Goal: Task Accomplishment & Management: Use online tool/utility

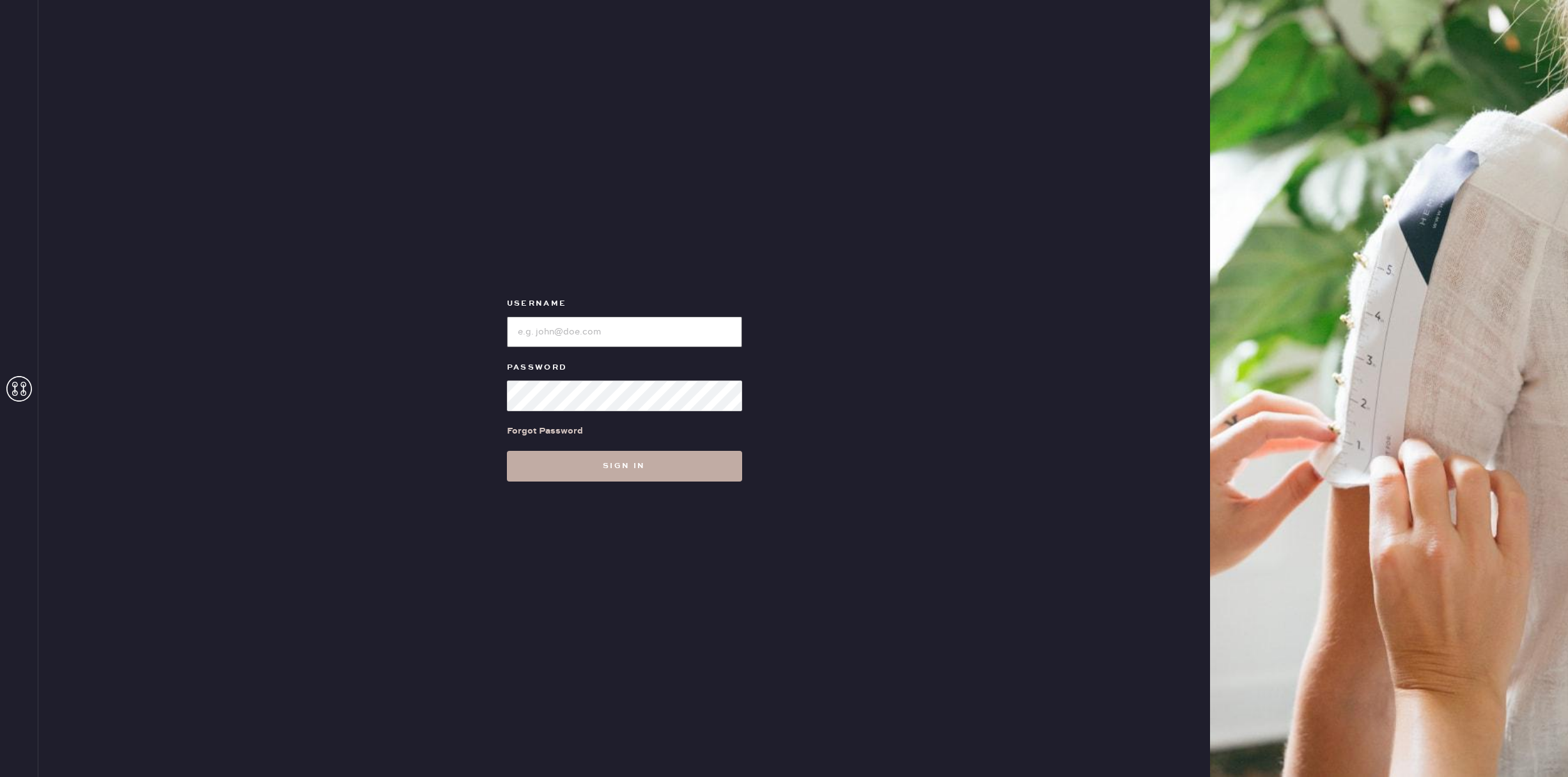
type input "reformationsouthcoastplaza"
click at [565, 473] on button "Sign in" at bounding box center [624, 465] width 235 height 31
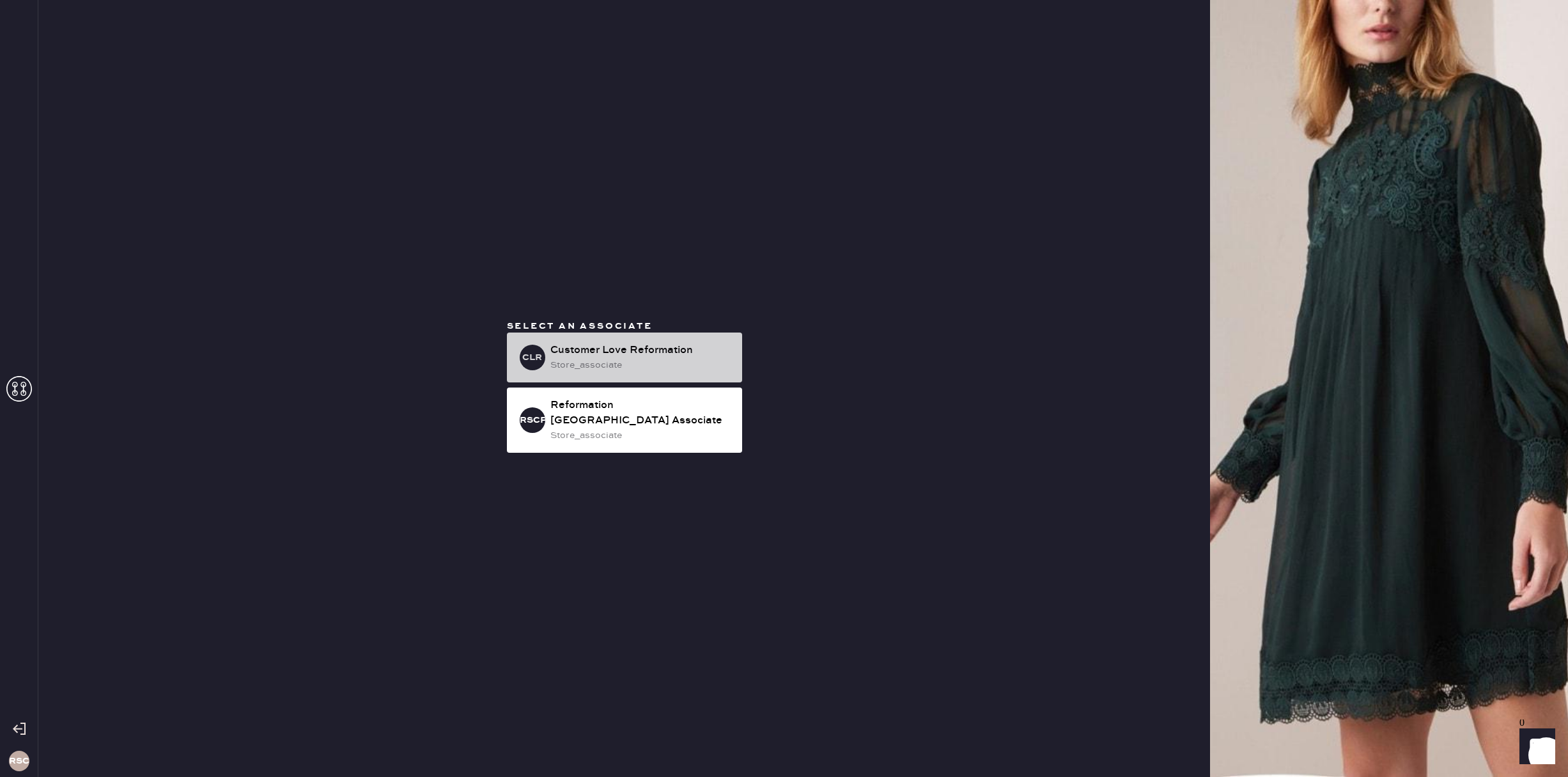
click at [654, 365] on div "store_associate" at bounding box center [641, 365] width 182 height 14
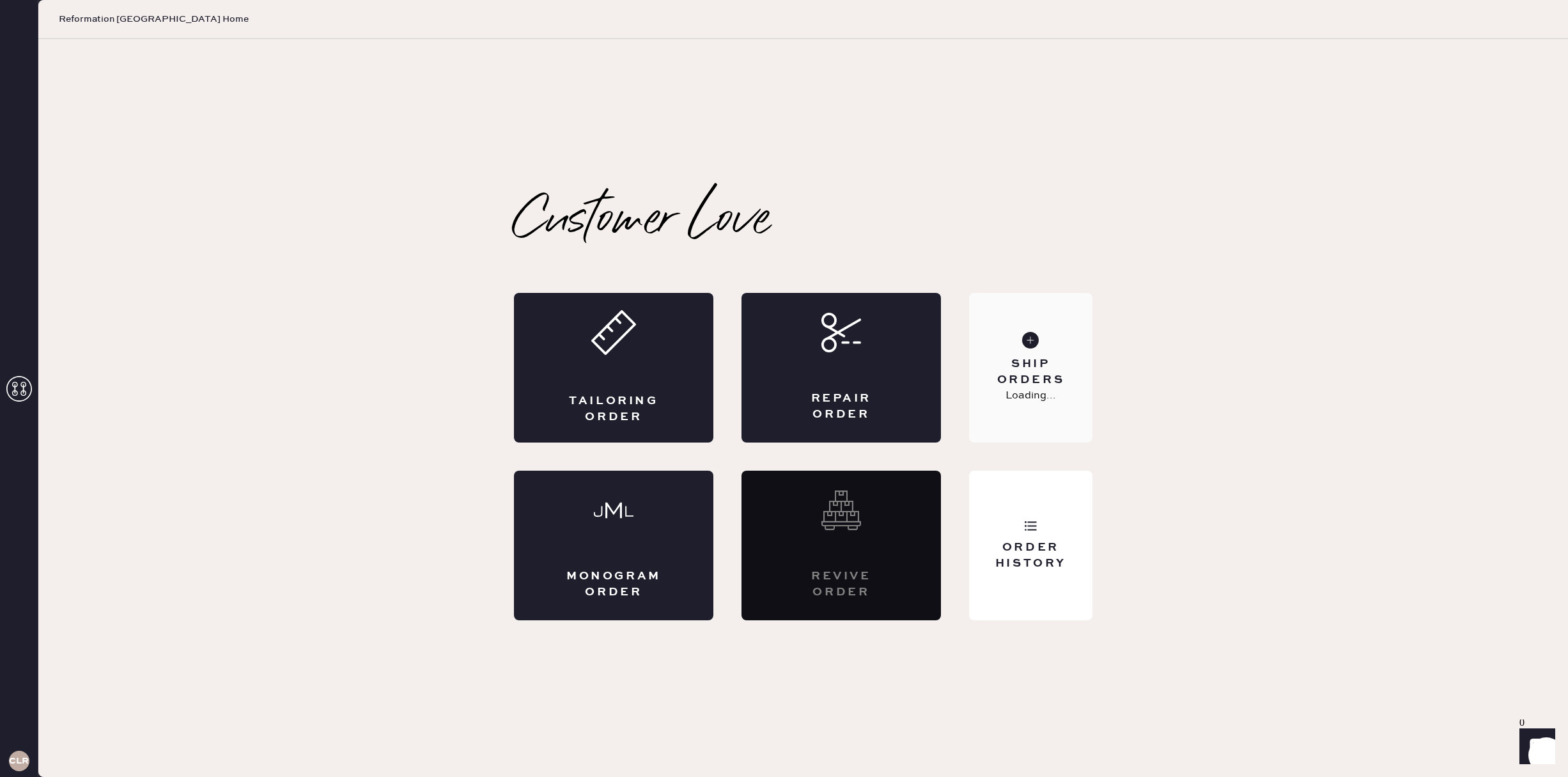
click at [1033, 393] on p "Loading..." at bounding box center [1030, 396] width 50 height 16
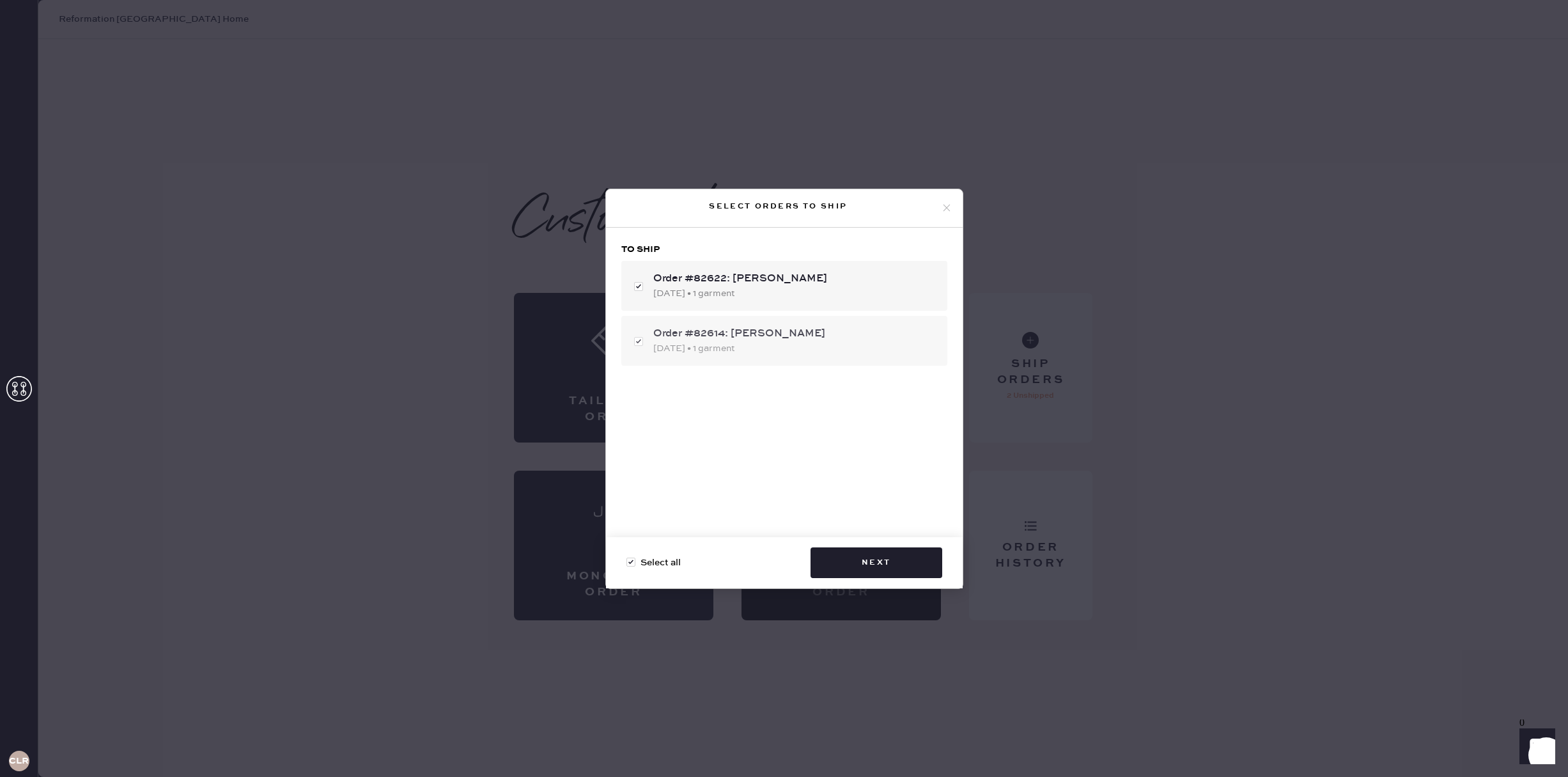
click at [753, 345] on div "[DATE] • 1 garment" at bounding box center [795, 348] width 283 height 14
checkbox input "false"
click at [885, 560] on button "Next" at bounding box center [876, 562] width 131 height 31
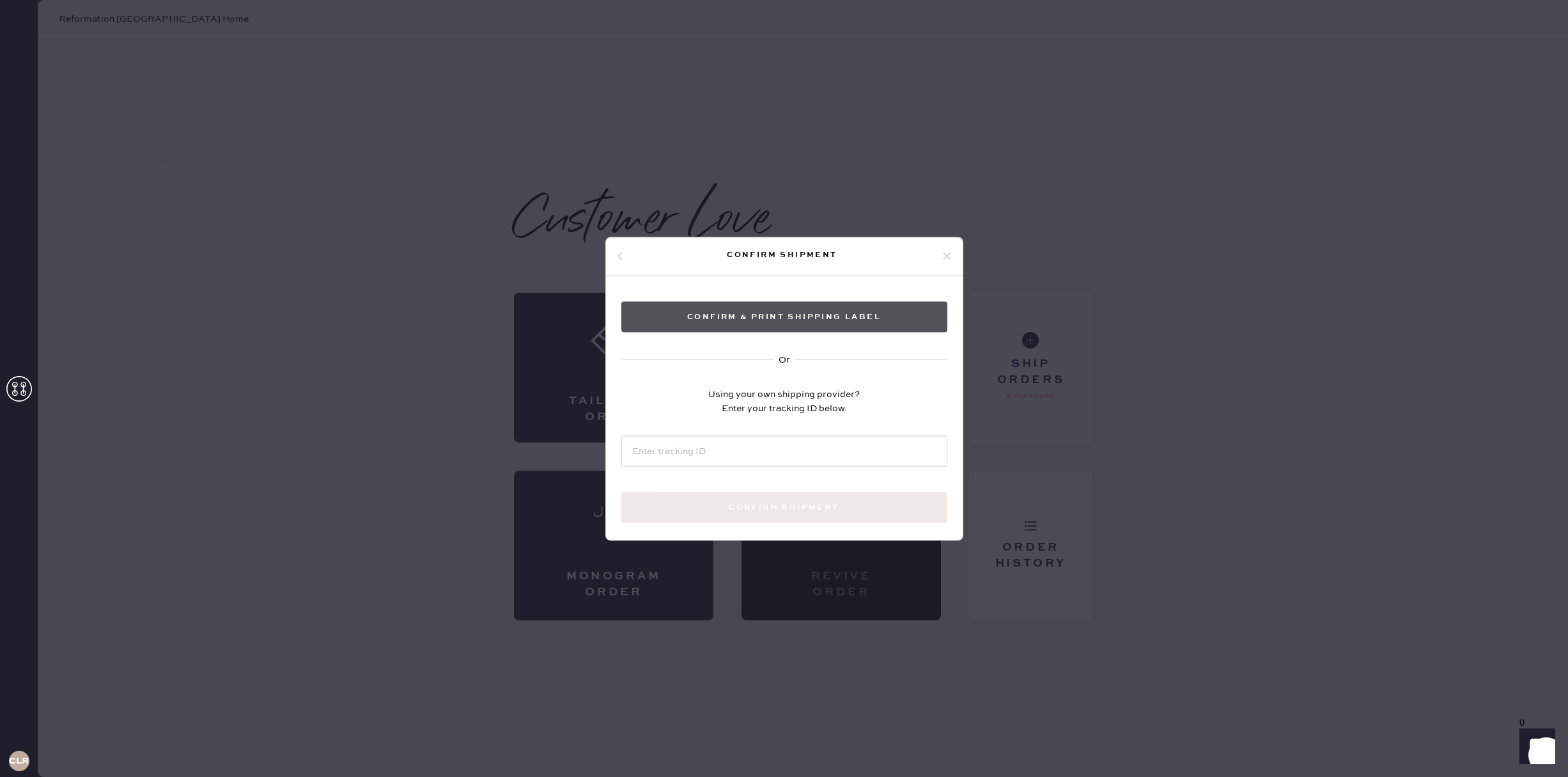
click at [781, 320] on button "Confirm & Print shipping label" at bounding box center [784, 316] width 326 height 31
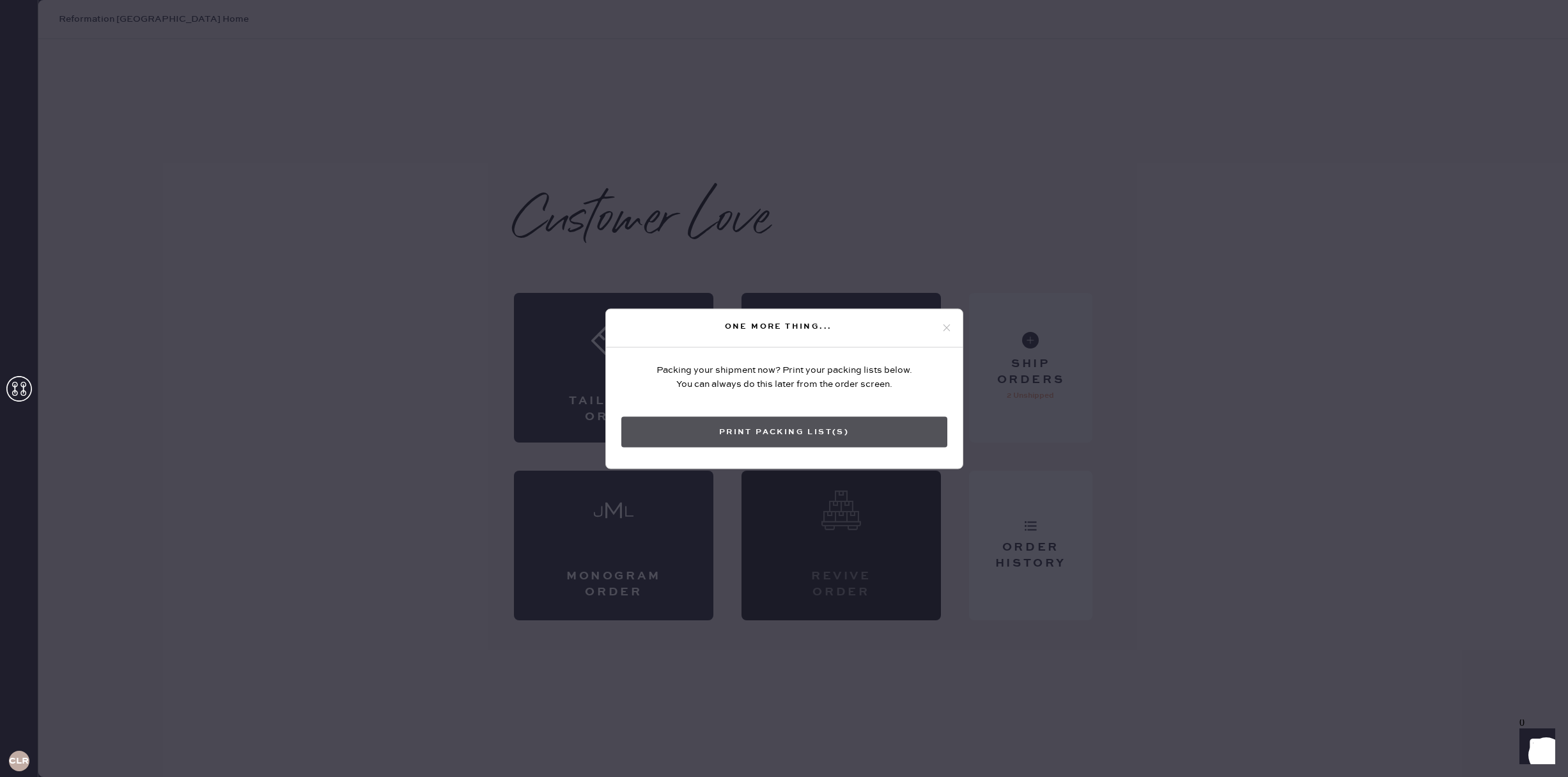
click at [789, 441] on button "Print Packing List(s)" at bounding box center [784, 431] width 326 height 31
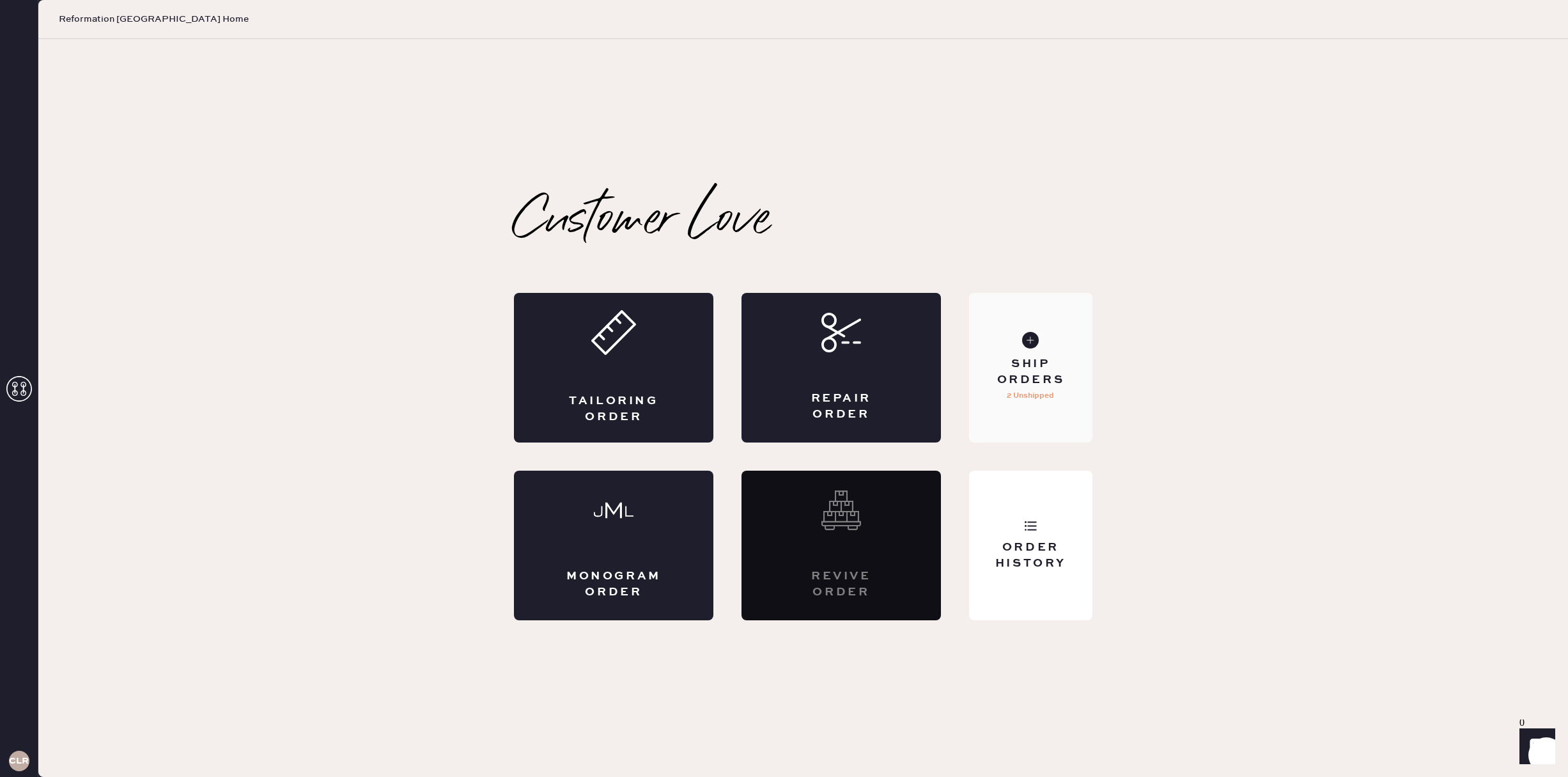
click at [1068, 415] on div "Ship Orders 2 Unshipped" at bounding box center [1030, 367] width 123 height 150
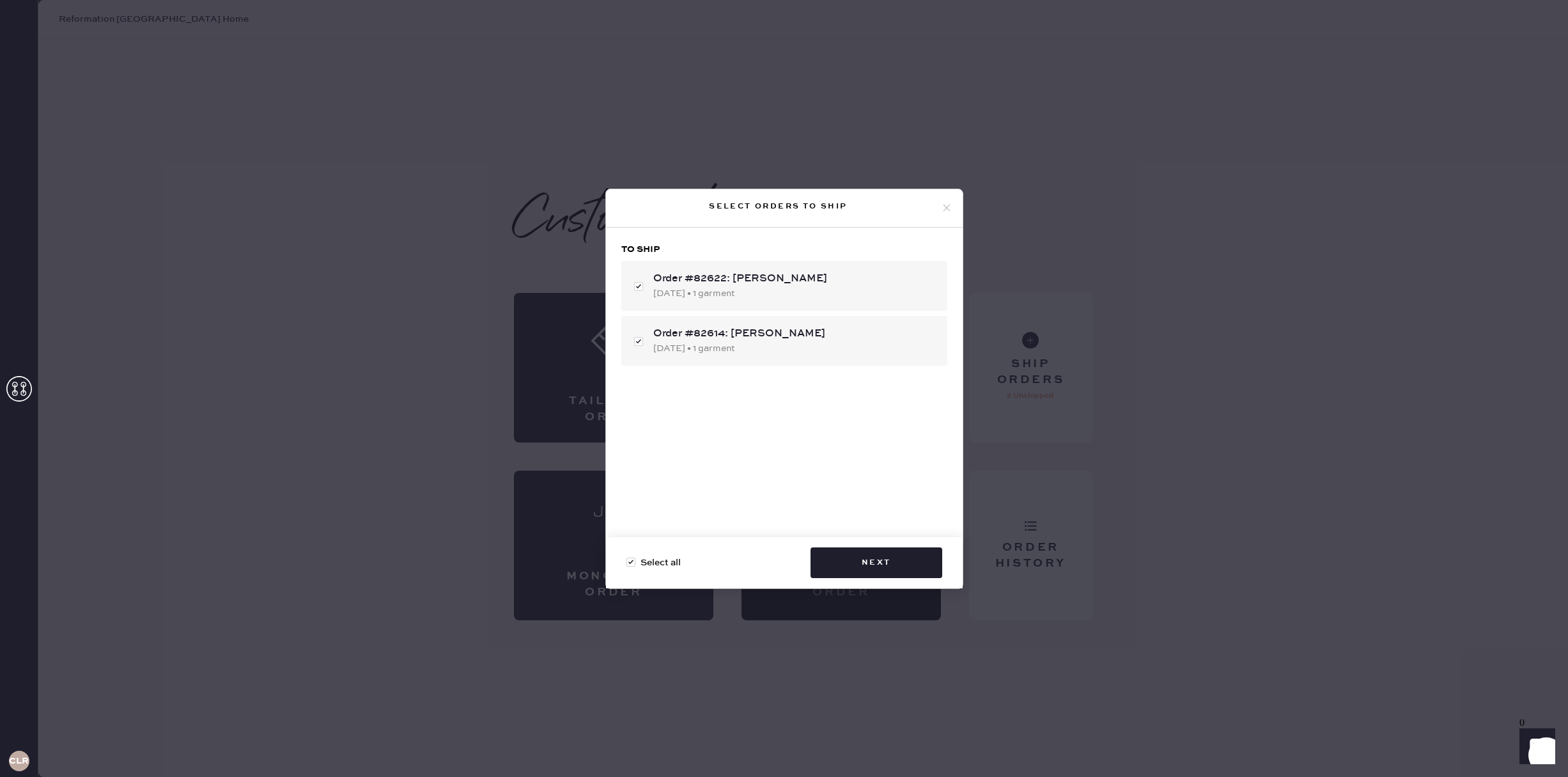
checkbox input "true"
click at [911, 558] on button "Next" at bounding box center [876, 562] width 131 height 31
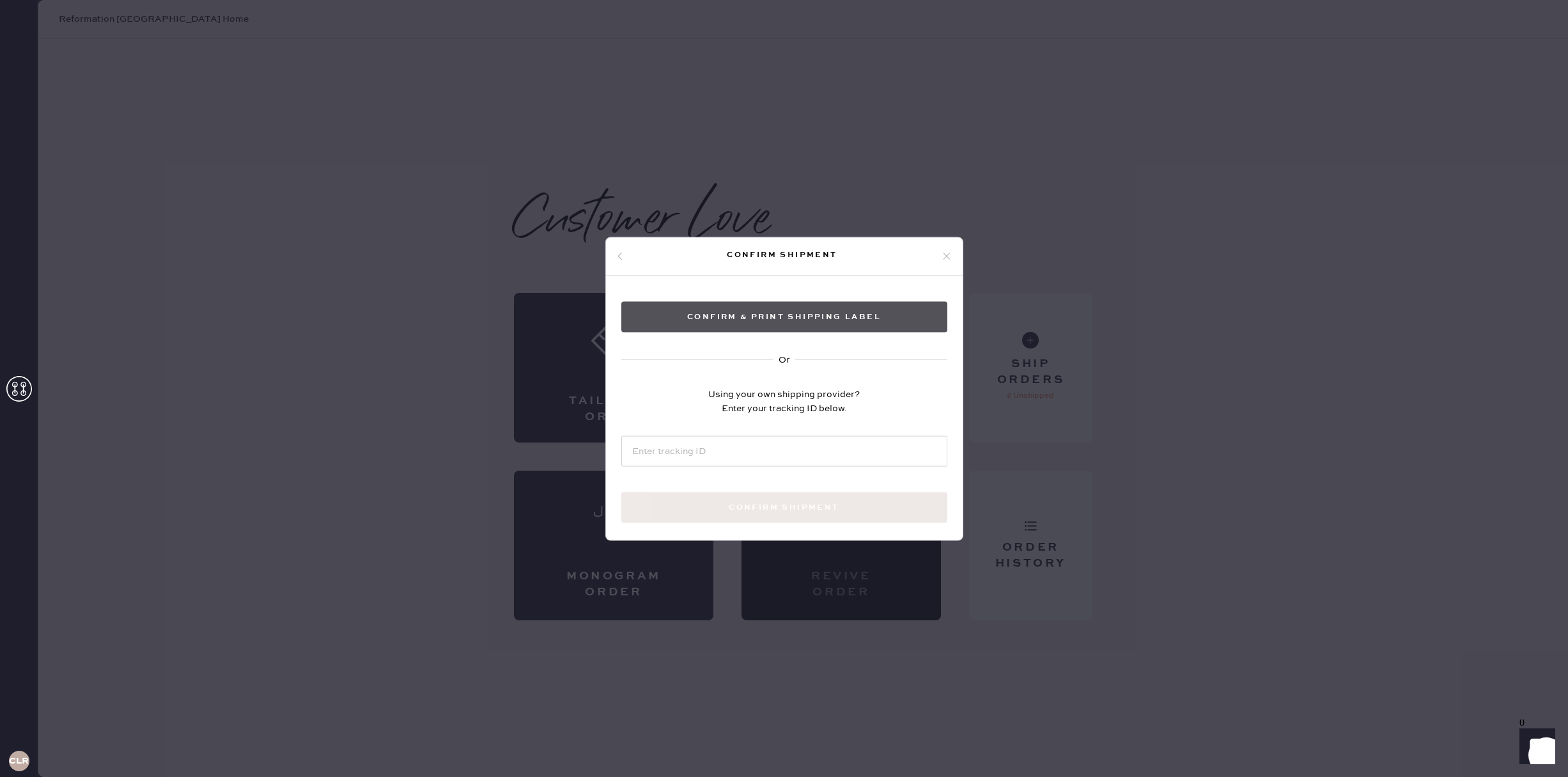
click at [777, 312] on button "Confirm & Print shipping label" at bounding box center [784, 316] width 326 height 31
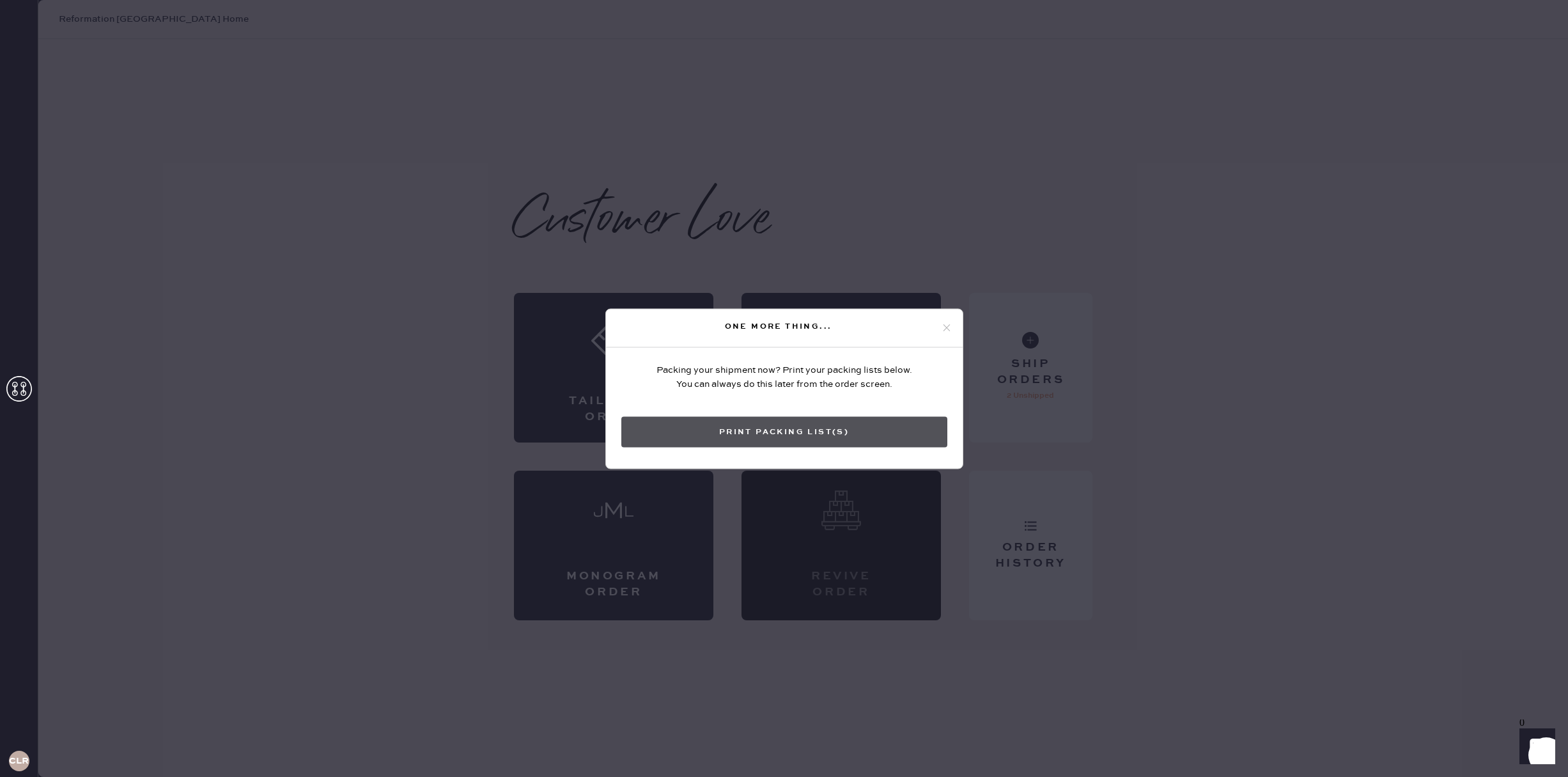
click at [769, 431] on button "Print Packing List(s)" at bounding box center [784, 431] width 326 height 31
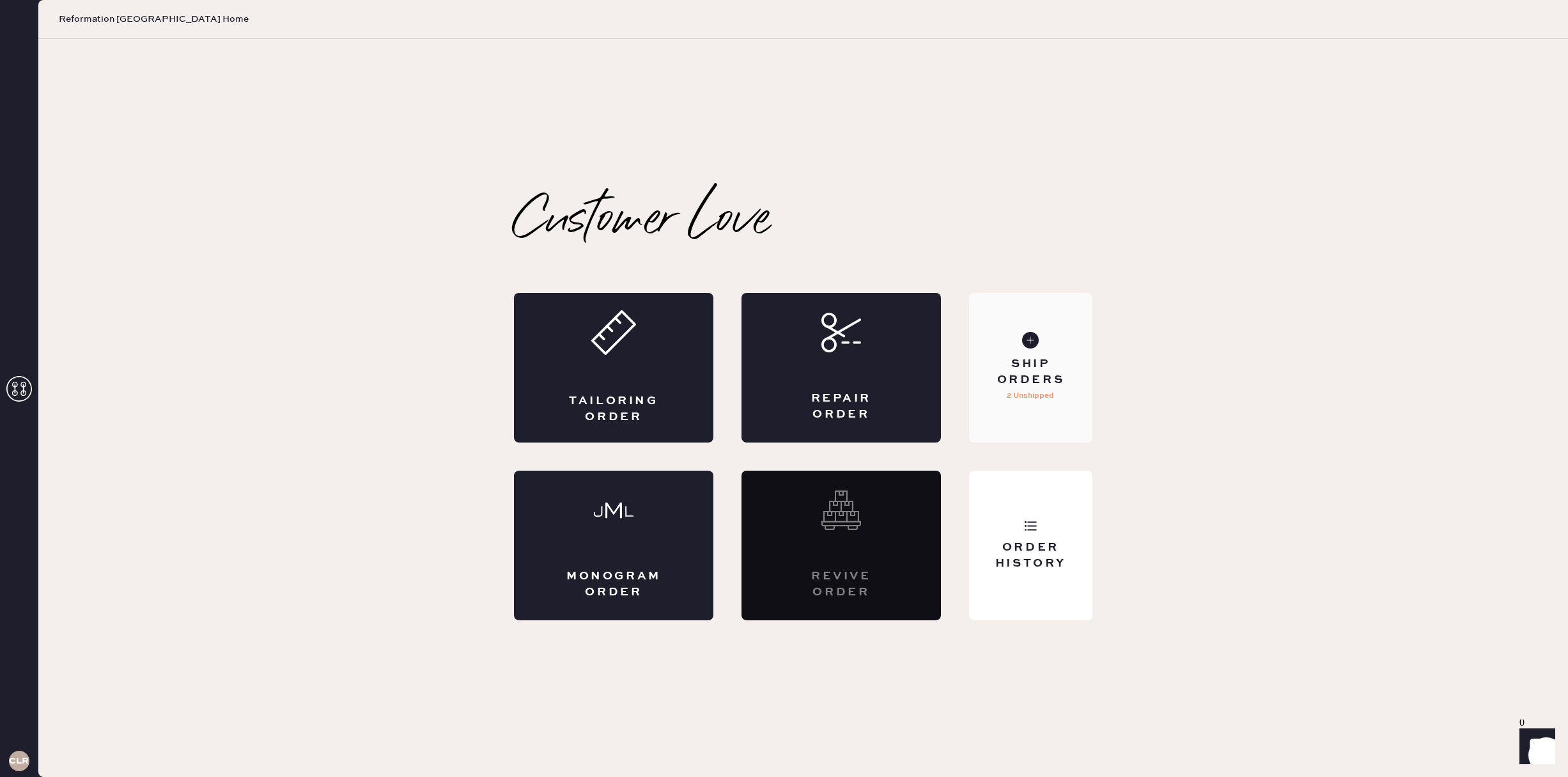
click at [1023, 376] on div "Ship Orders" at bounding box center [1030, 372] width 103 height 32
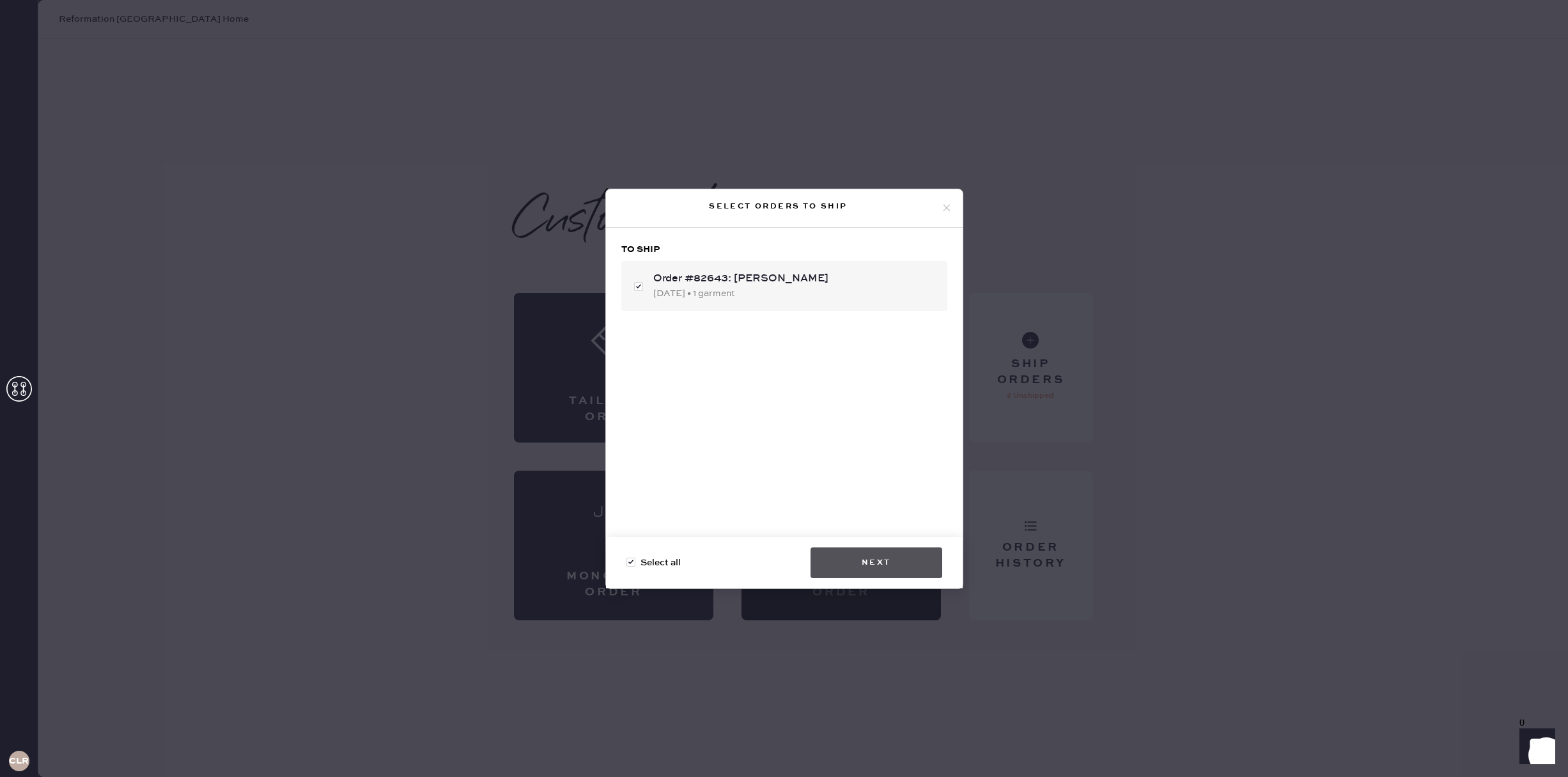
click at [896, 575] on button "Next" at bounding box center [876, 562] width 131 height 31
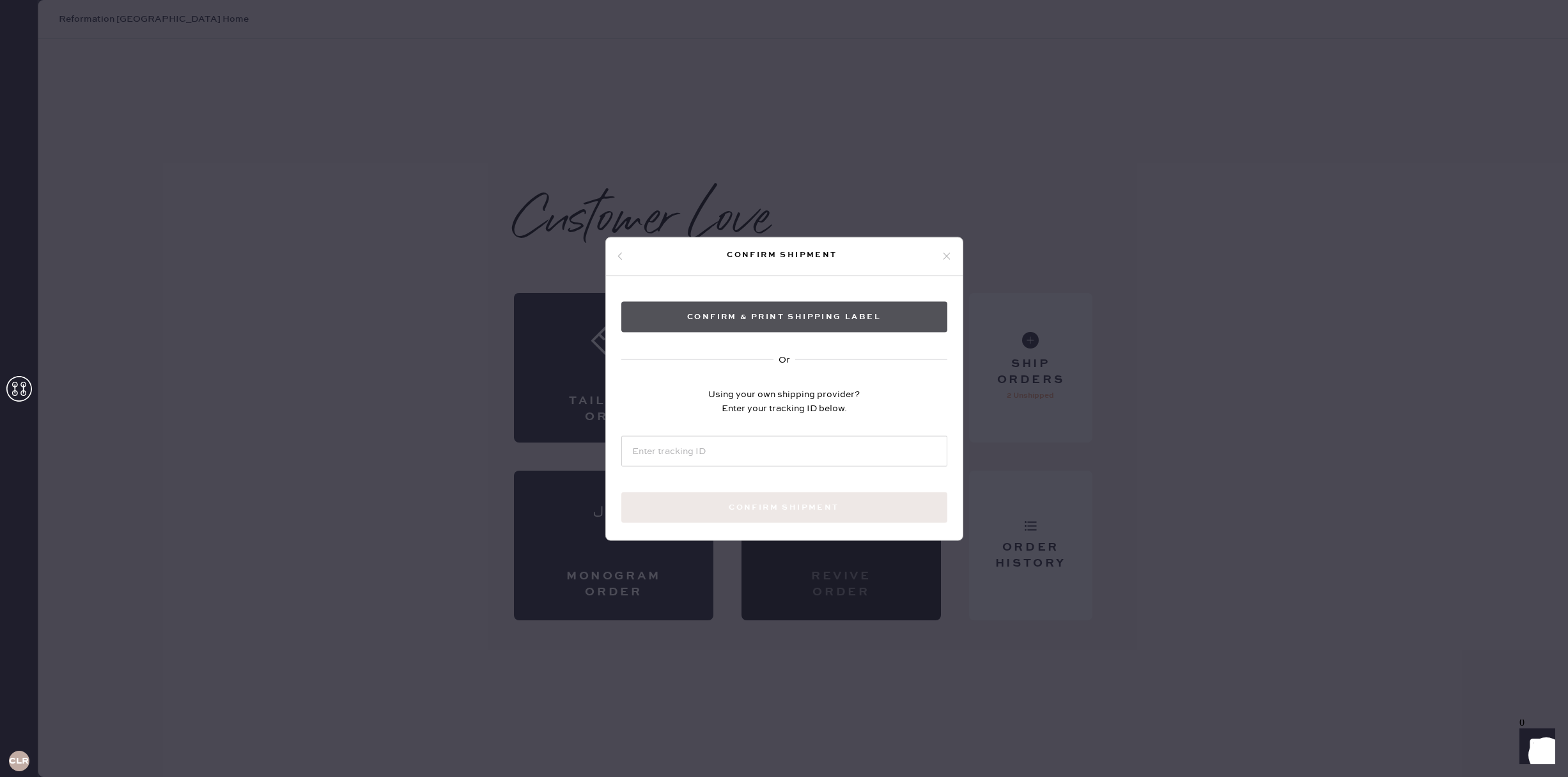
click at [819, 313] on button "Confirm & Print shipping label" at bounding box center [784, 316] width 326 height 31
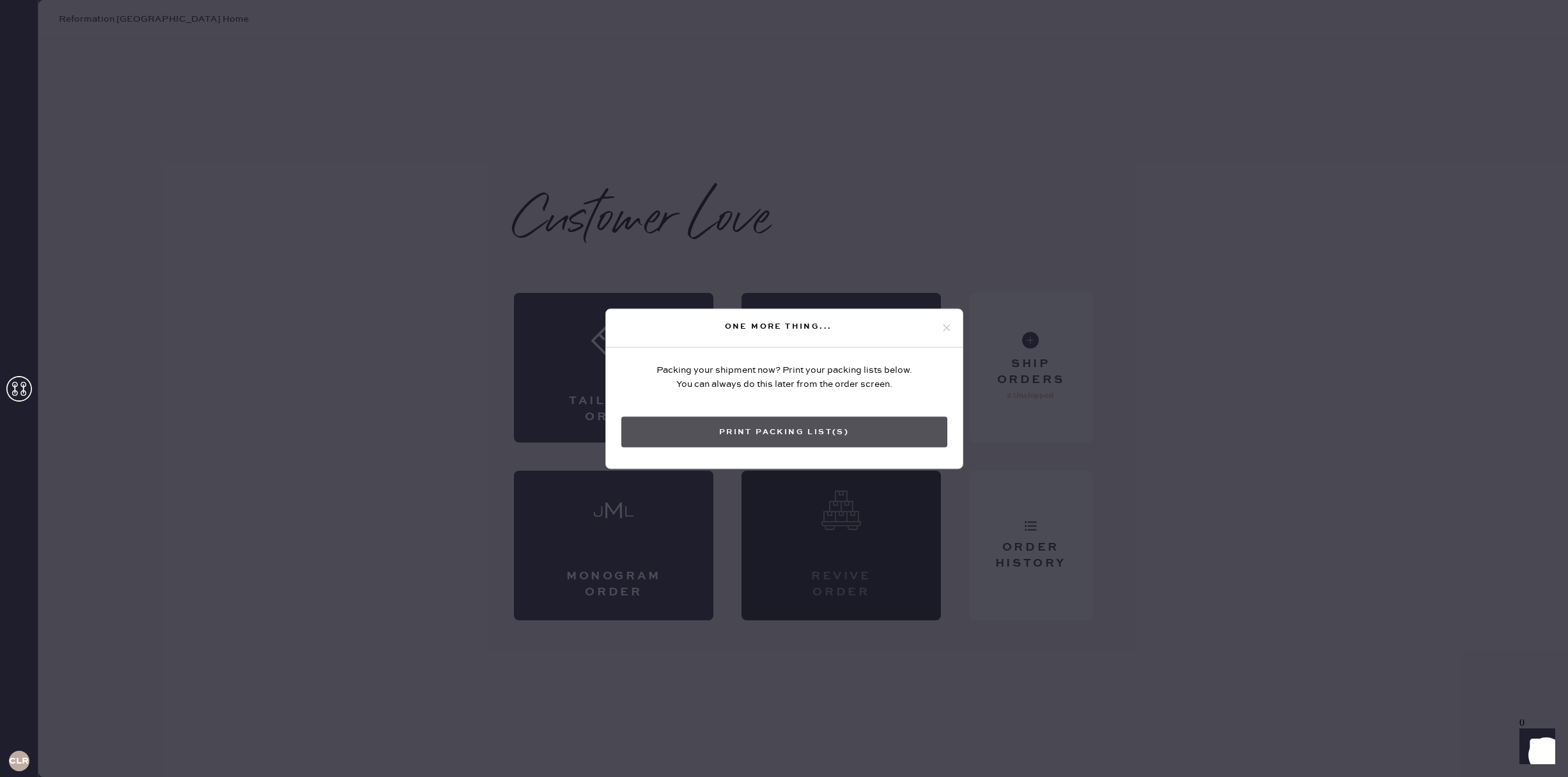
click at [797, 428] on button "Print Packing List(s)" at bounding box center [784, 431] width 326 height 31
